Goal: Task Accomplishment & Management: Use online tool/utility

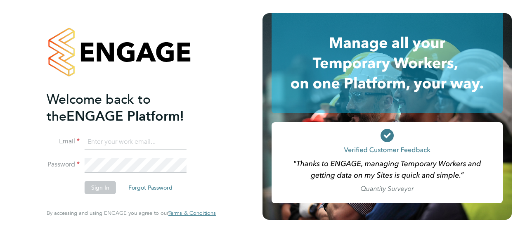
type input "stacy.saunders@justice.gov.uk"
click at [96, 190] on button "Sign In" at bounding box center [100, 187] width 31 height 13
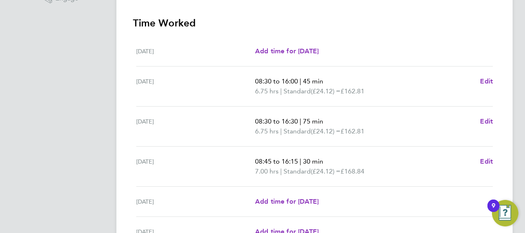
scroll to position [342, 0]
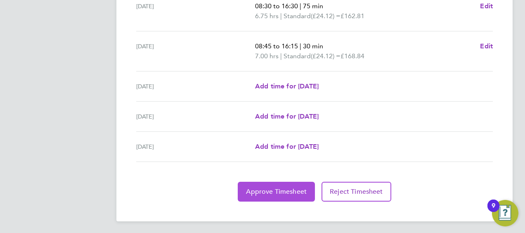
click at [283, 188] on span "Approve Timesheet" at bounding box center [276, 192] width 61 height 8
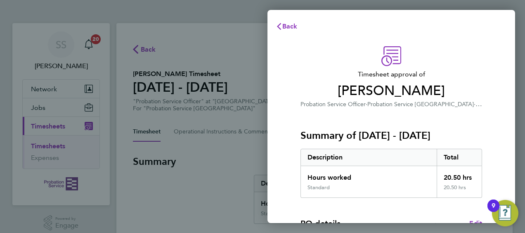
scroll to position [162, 0]
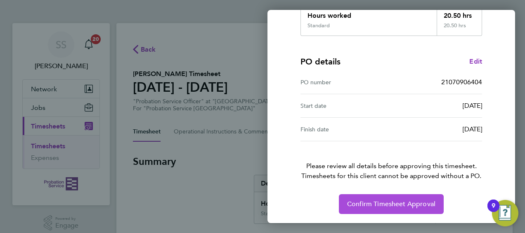
click at [373, 198] on button "Confirm Timesheet Approval" at bounding box center [391, 204] width 105 height 20
